Goal: Task Accomplishment & Management: Manage account settings

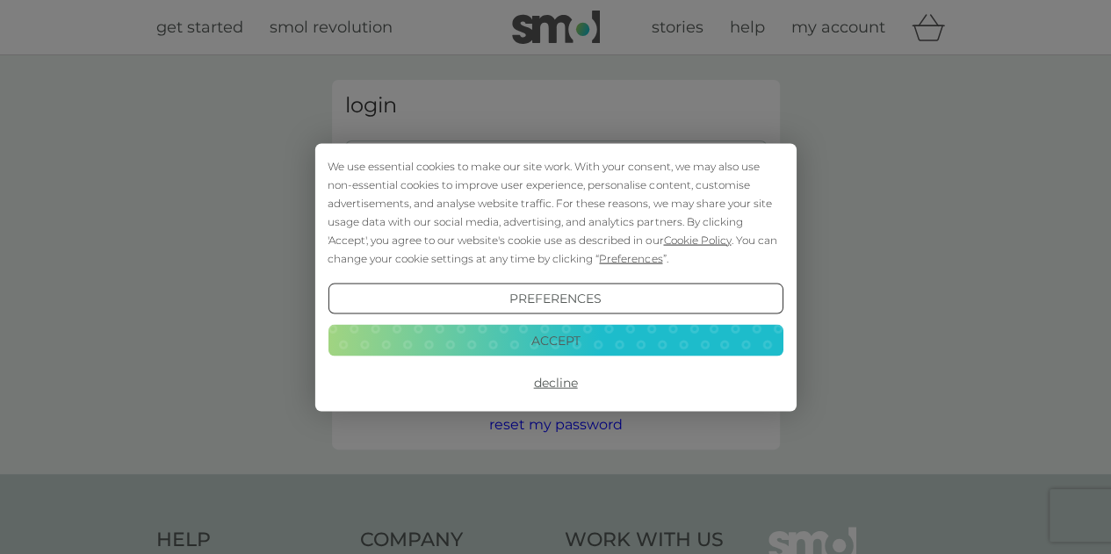
click at [564, 338] on button "Accept" at bounding box center [554, 341] width 455 height 32
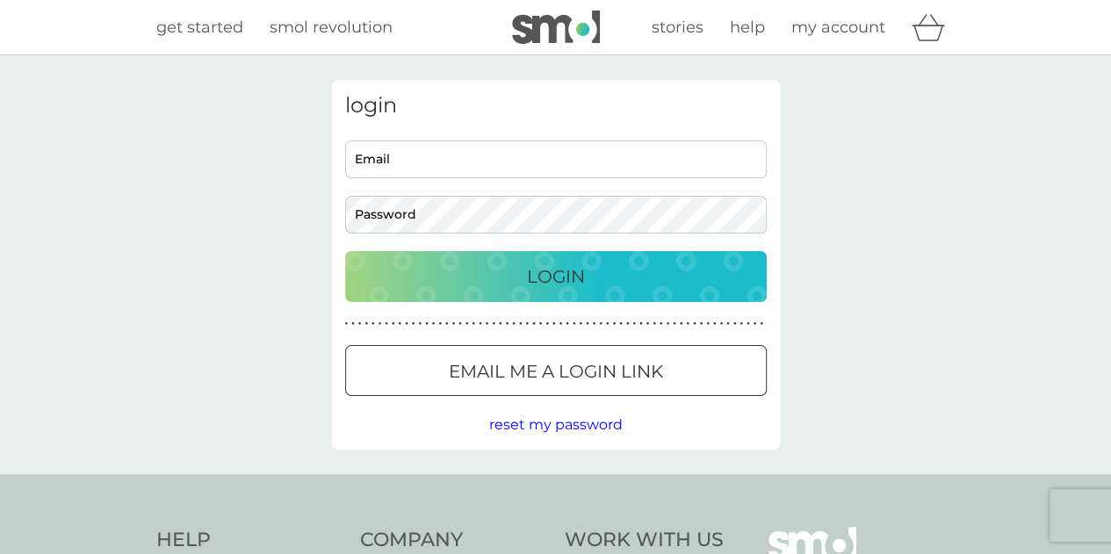
click at [476, 155] on input "Email" at bounding box center [555, 159] width 421 height 38
type input "[PERSON_NAME][EMAIL_ADDRESS][DOMAIN_NAME]"
click at [345, 251] on button "Login" at bounding box center [555, 276] width 421 height 51
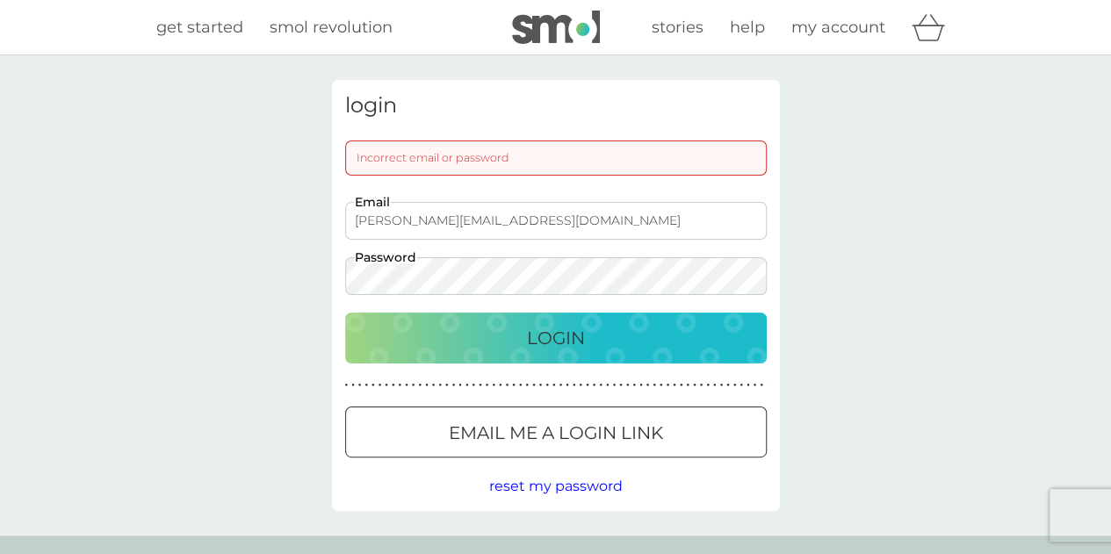
click at [345, 313] on button "Login" at bounding box center [555, 338] width 421 height 51
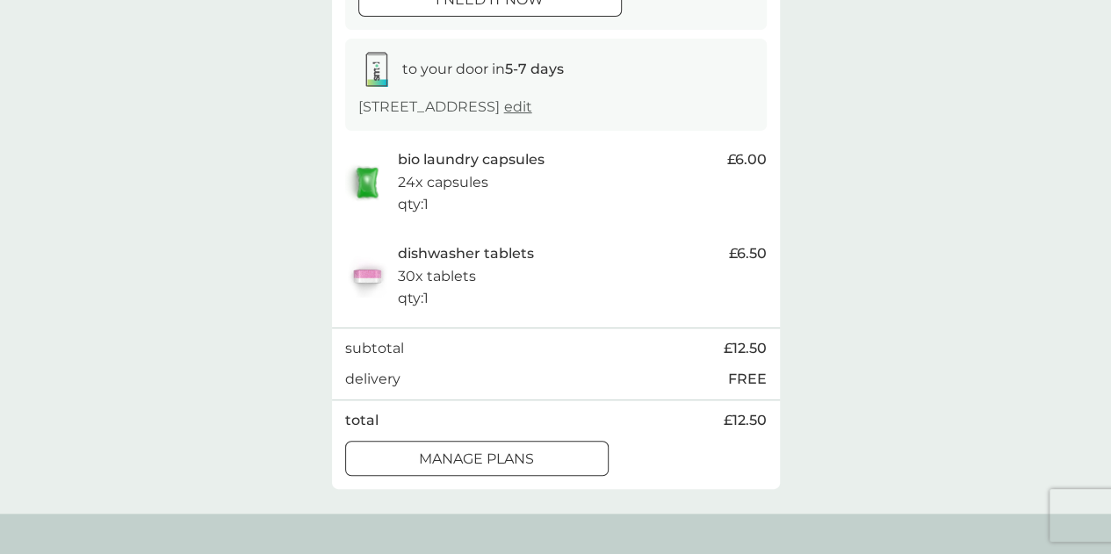
scroll to position [263, 0]
click at [483, 263] on p "dishwasher tablets" at bounding box center [466, 252] width 136 height 23
click at [420, 286] on p "30x tablets" at bounding box center [437, 274] width 78 height 23
click at [475, 457] on div at bounding box center [477, 456] width 4 height 4
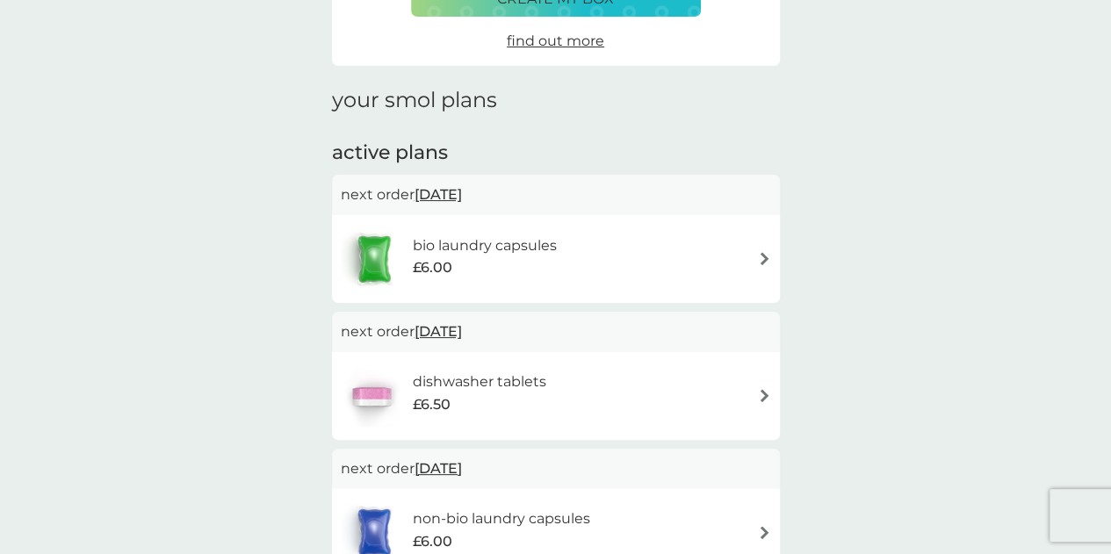
scroll to position [176, 0]
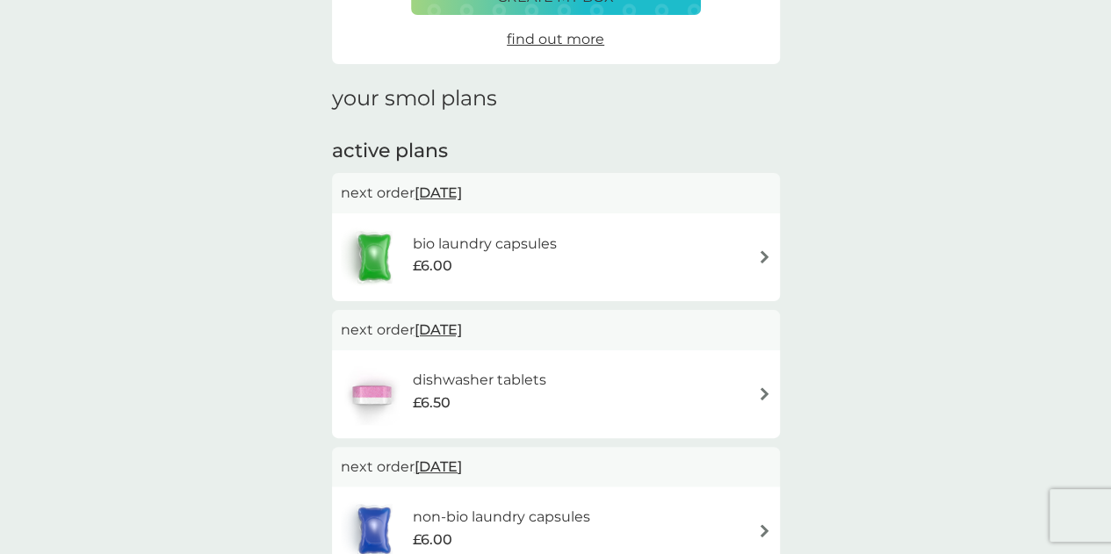
click at [764, 391] on img at bounding box center [764, 393] width 13 height 13
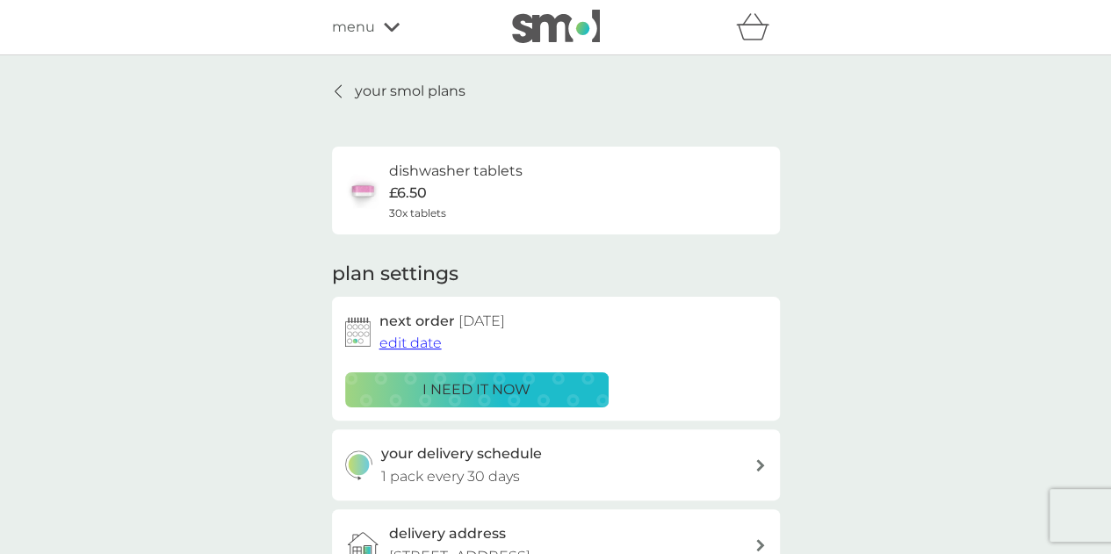
click at [421, 343] on span "edit date" at bounding box center [410, 343] width 62 height 17
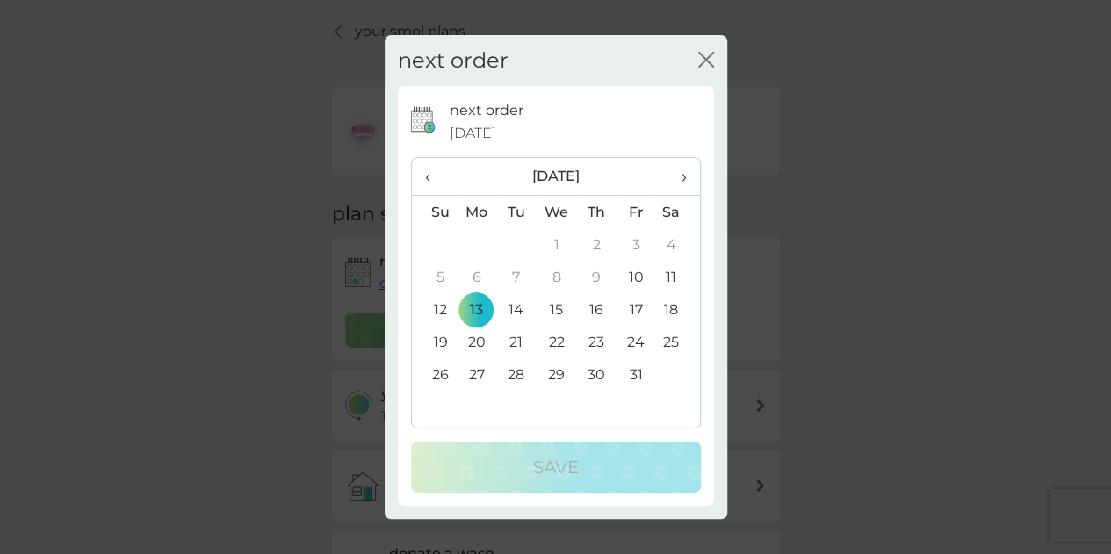
scroll to position [88, 0]
click at [685, 177] on span "›" at bounding box center [677, 176] width 18 height 37
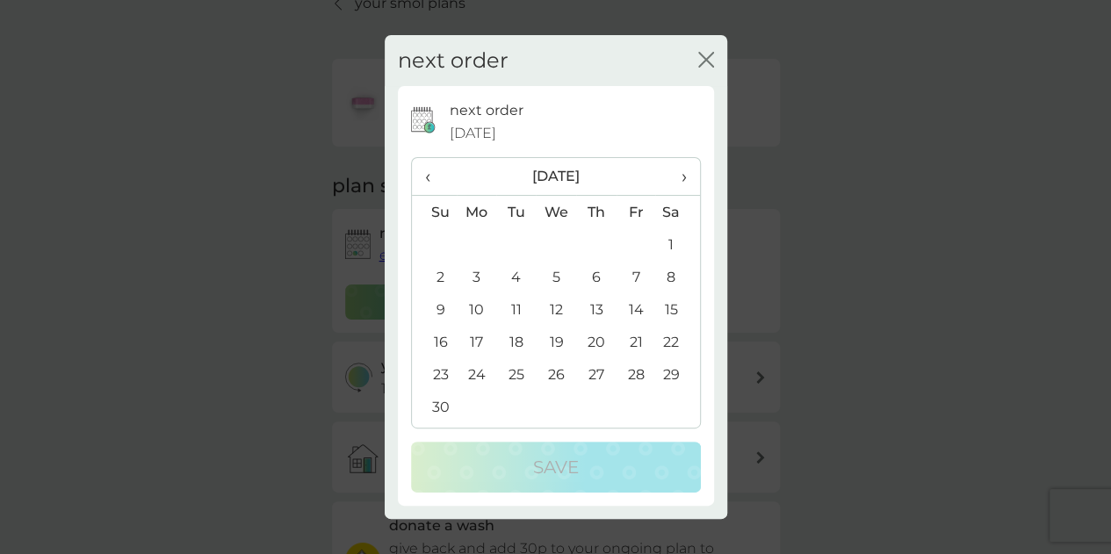
click at [597, 316] on td "13" at bounding box center [596, 309] width 40 height 32
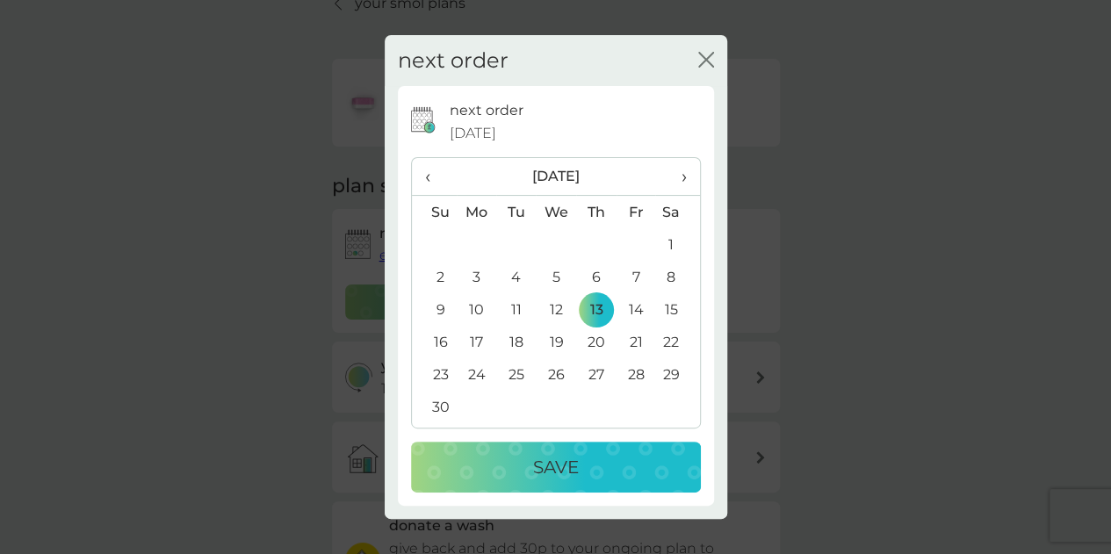
click at [606, 480] on div "Save" at bounding box center [555, 467] width 255 height 28
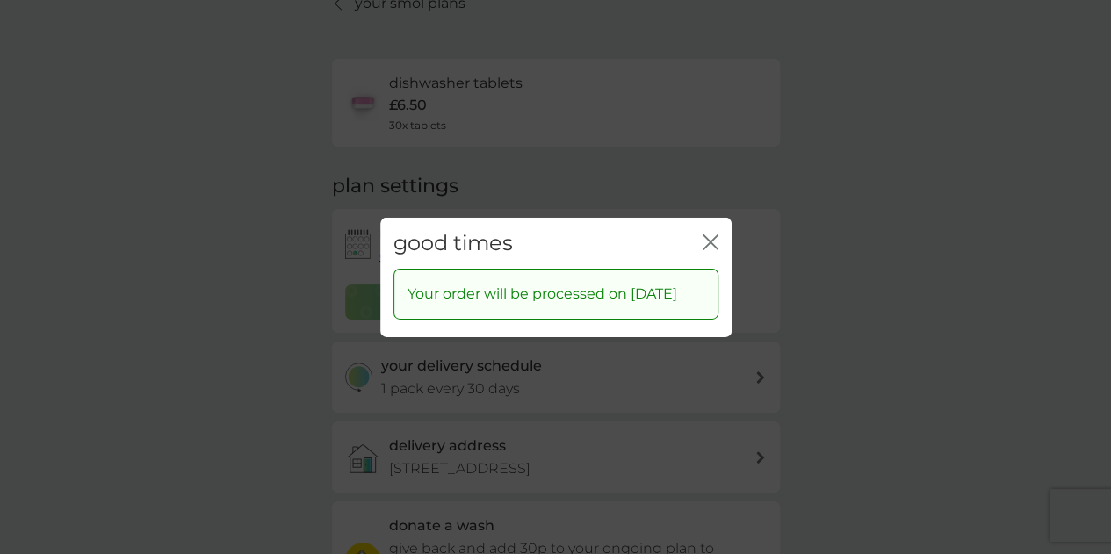
click at [714, 234] on icon "close" at bounding box center [710, 242] width 16 height 16
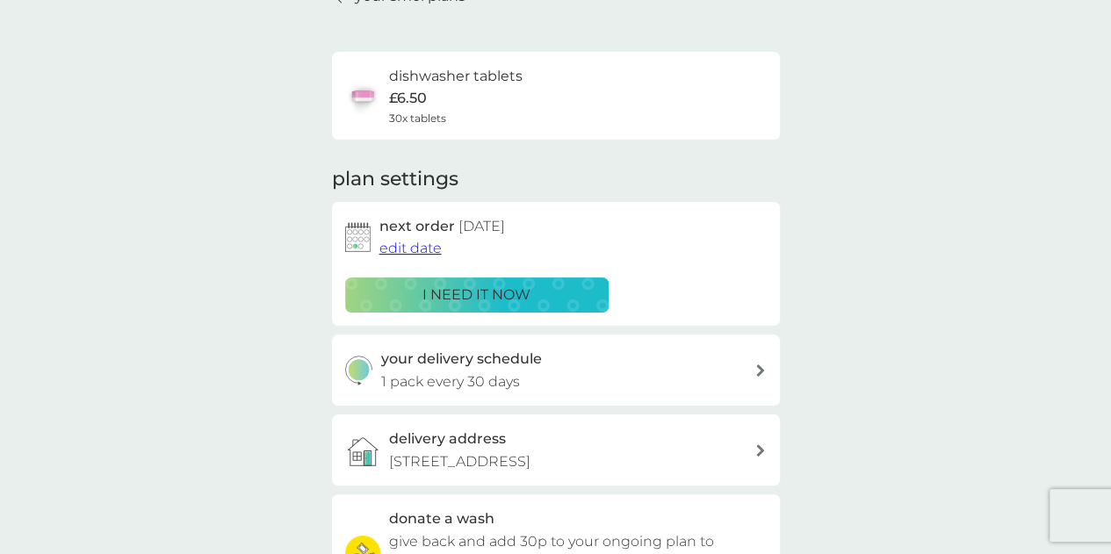
scroll to position [176, 0]
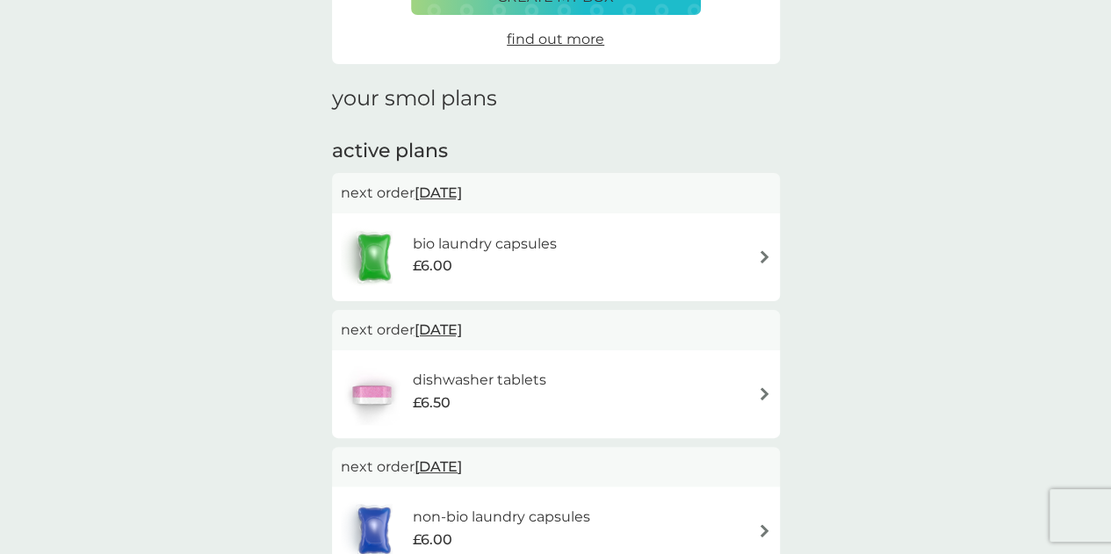
click at [497, 245] on h6 "bio laundry capsules" at bounding box center [484, 244] width 144 height 23
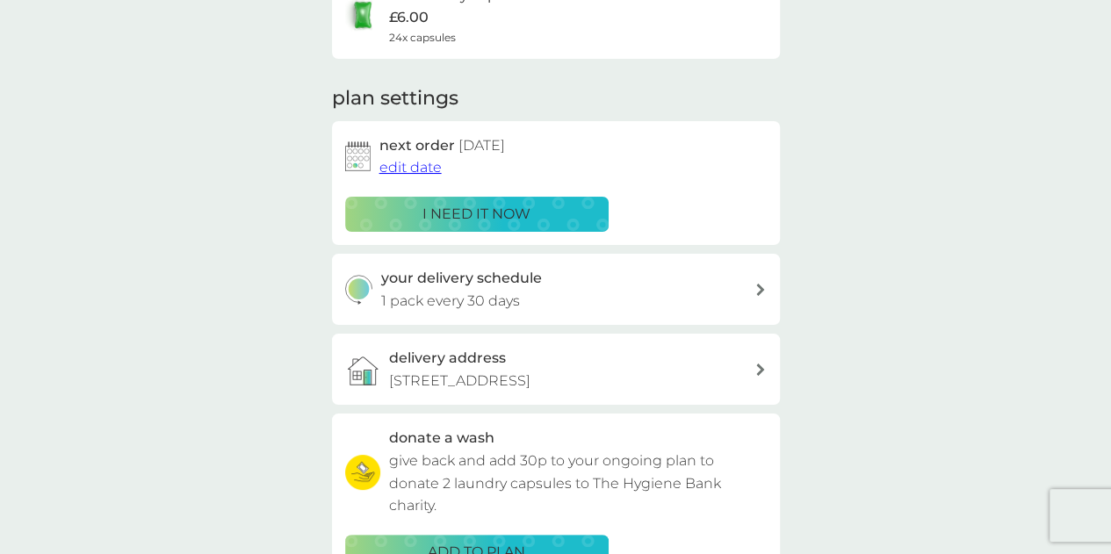
scroll to position [88, 0]
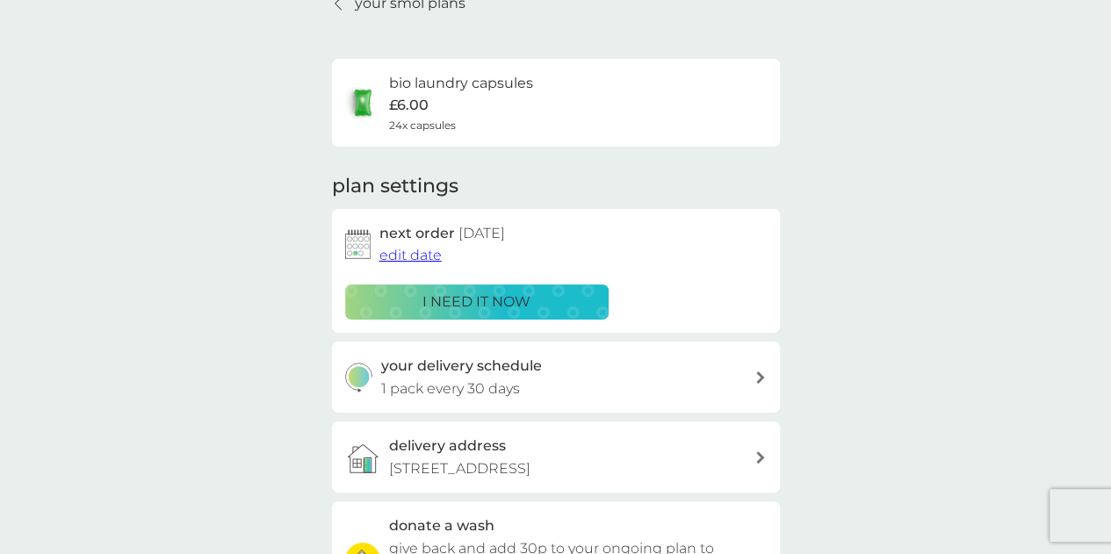
click at [464, 77] on h6 "bio laundry capsules" at bounding box center [461, 83] width 144 height 23
click at [392, 112] on p "£6.00" at bounding box center [409, 105] width 40 height 23
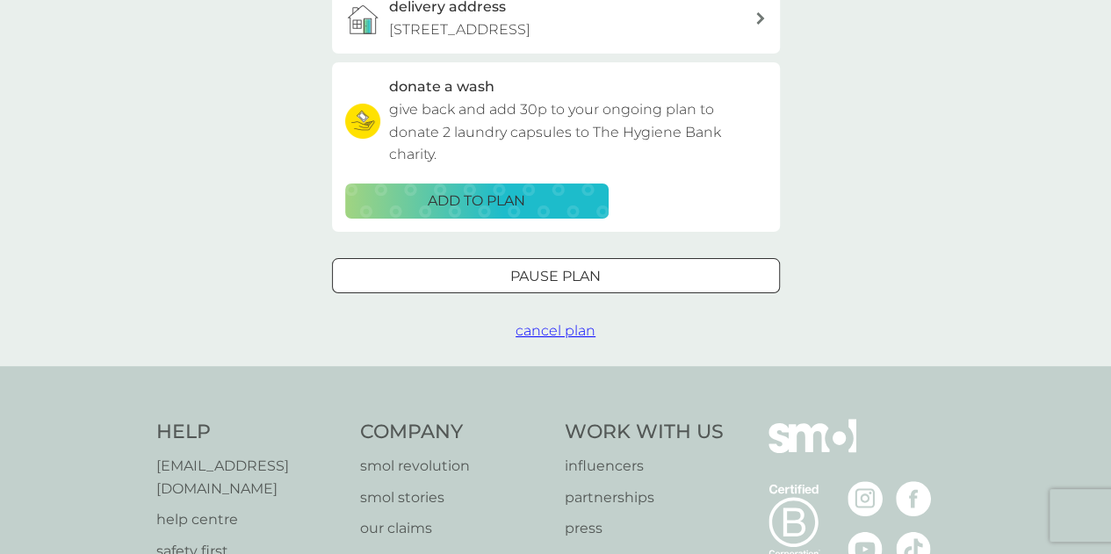
scroll to position [263, 0]
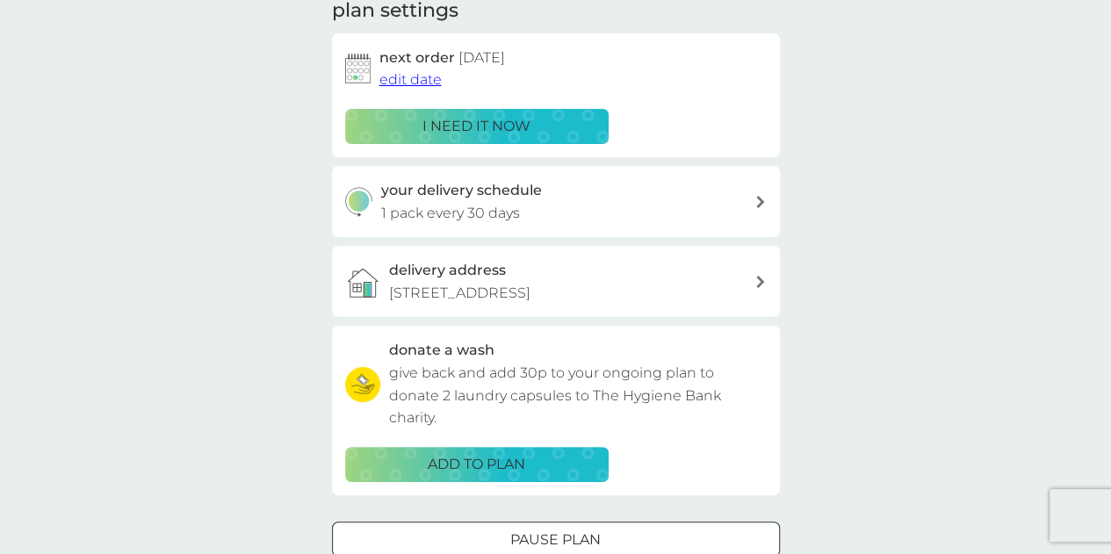
click at [495, 207] on p "1 pack every 30 days" at bounding box center [450, 213] width 139 height 23
select select "28"
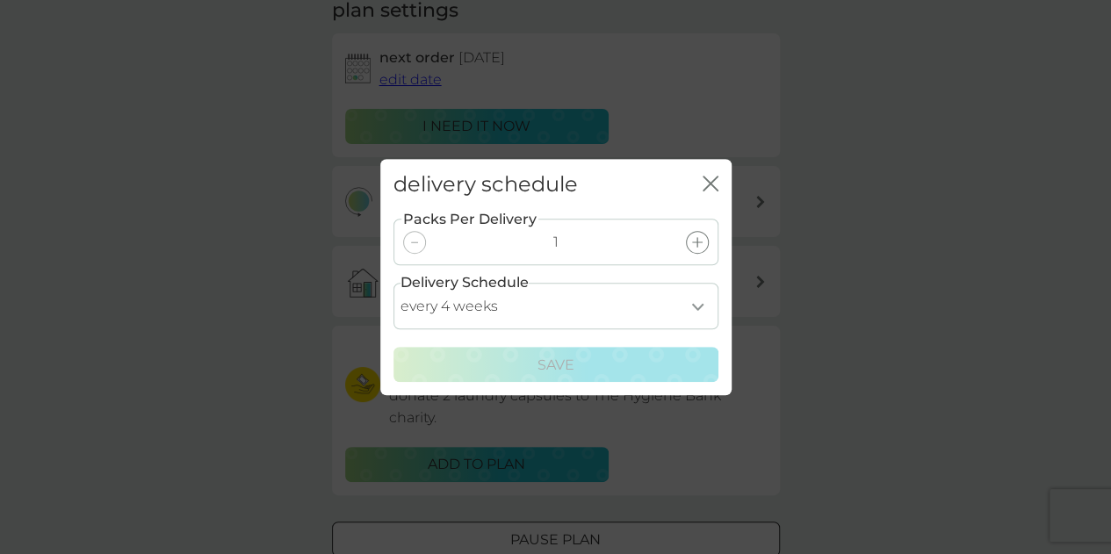
click at [696, 235] on div at bounding box center [697, 242] width 23 height 23
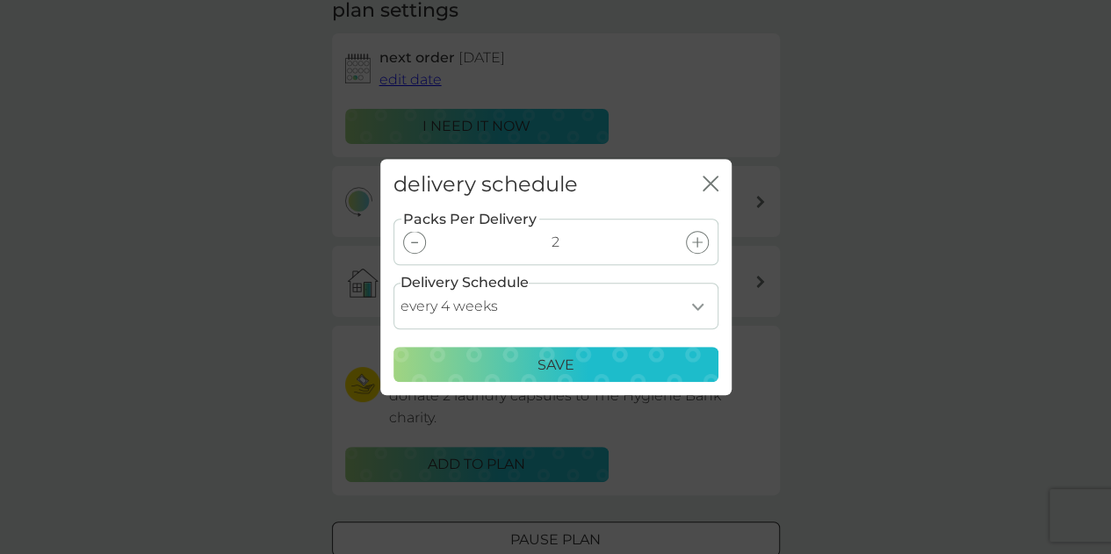
click at [661, 371] on div "Save" at bounding box center [556, 365] width 302 height 23
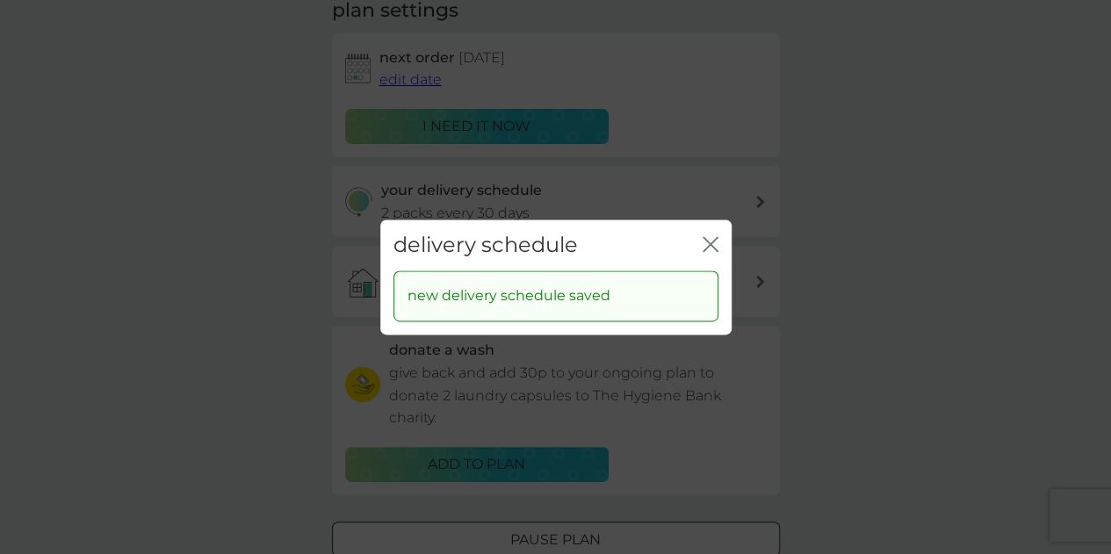
click at [709, 234] on div "close" at bounding box center [710, 245] width 16 height 25
click at [708, 240] on icon "close" at bounding box center [710, 244] width 16 height 16
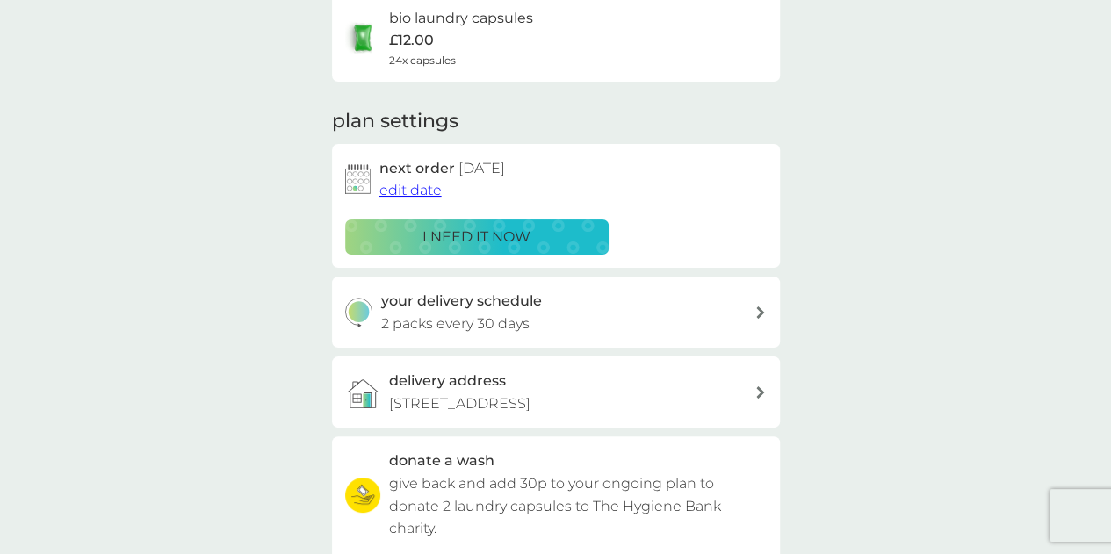
scroll to position [0, 0]
